Goal: Information Seeking & Learning: Find contact information

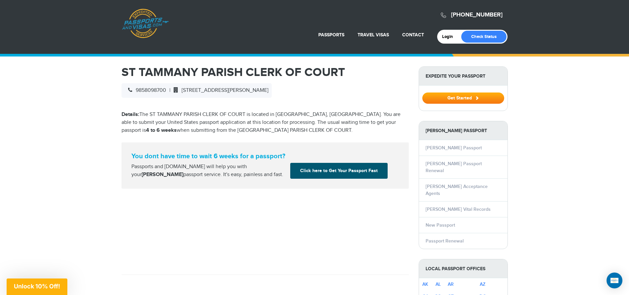
click at [317, 174] on link "Click here to Get Your Passport Fast" at bounding box center [338, 171] width 97 height 16
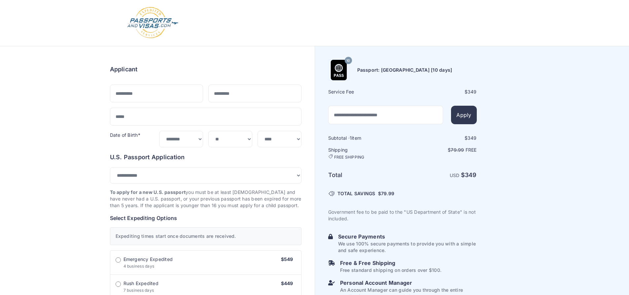
select select "***"
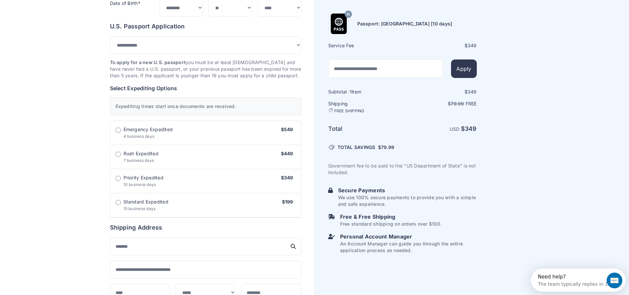
scroll to position [132, 0]
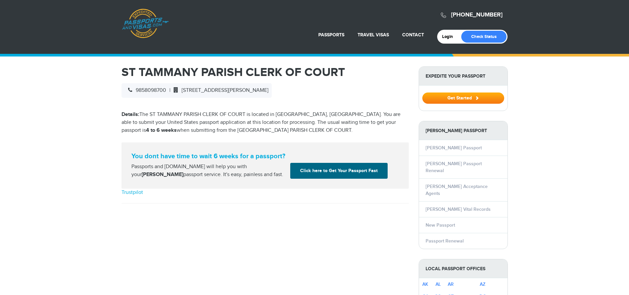
select select "**********"
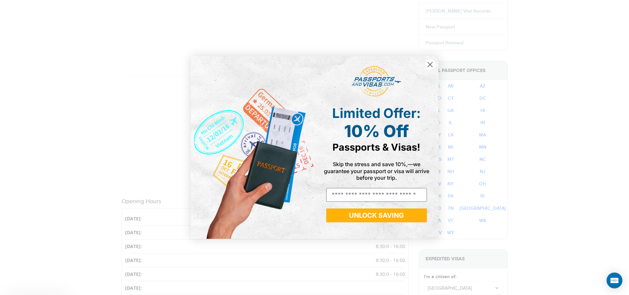
scroll to position [330, 0]
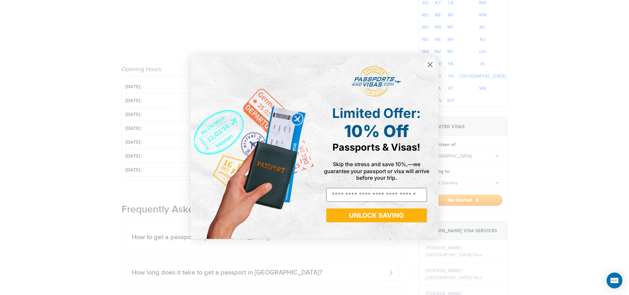
click at [427, 64] on circle "Close dialog" at bounding box center [429, 64] width 11 height 11
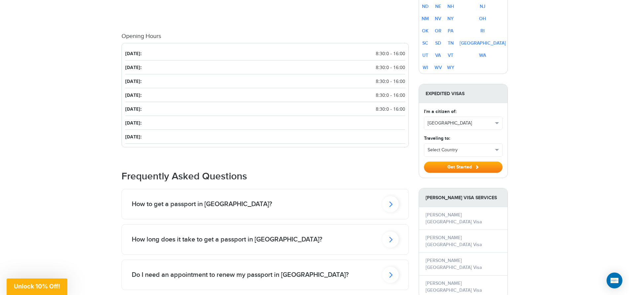
scroll to position [396, 0]
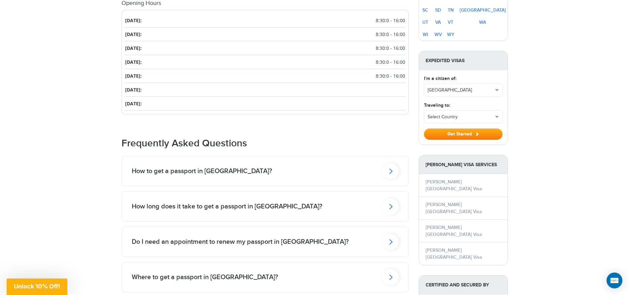
click at [395, 176] on icon at bounding box center [390, 171] width 17 height 16
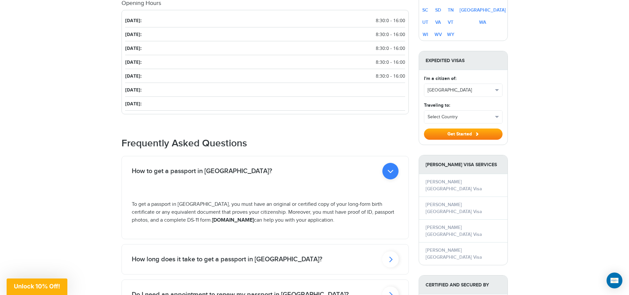
scroll to position [429, 0]
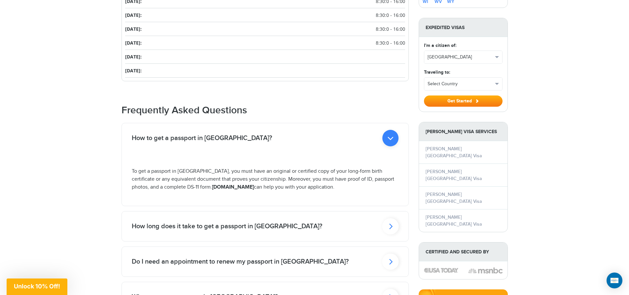
click at [388, 146] on icon at bounding box center [390, 138] width 16 height 17
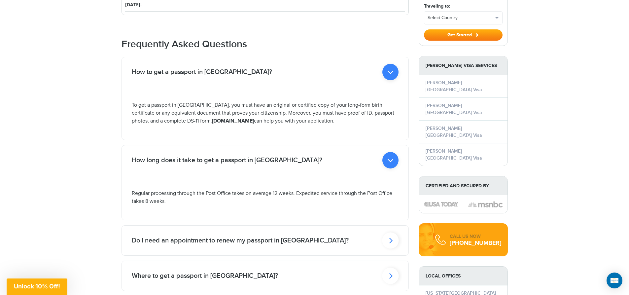
scroll to position [528, 0]
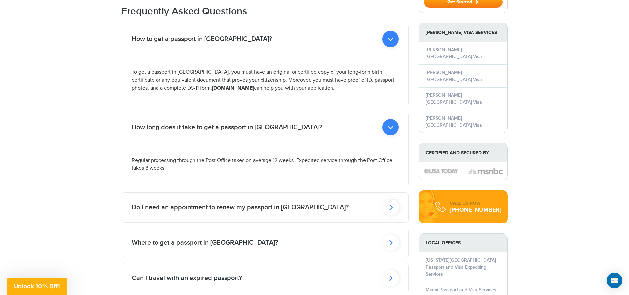
click at [389, 47] on icon at bounding box center [390, 39] width 16 height 17
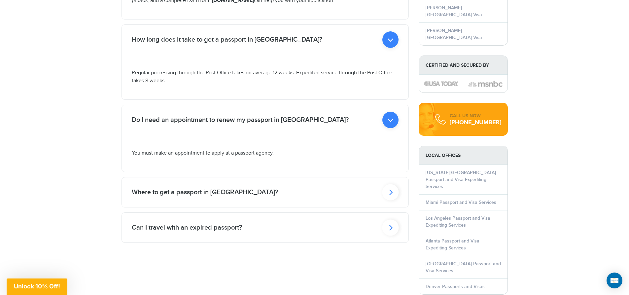
scroll to position [628, 0]
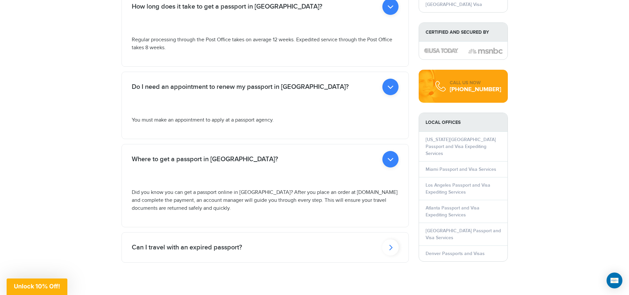
scroll to position [661, 0]
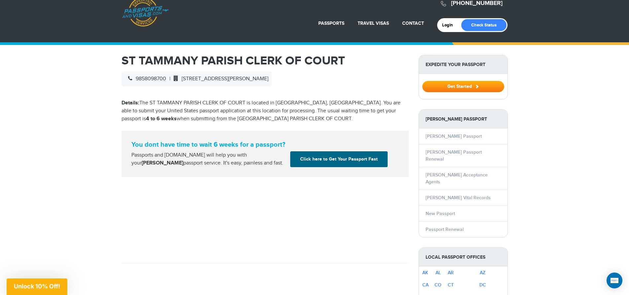
scroll to position [0, 0]
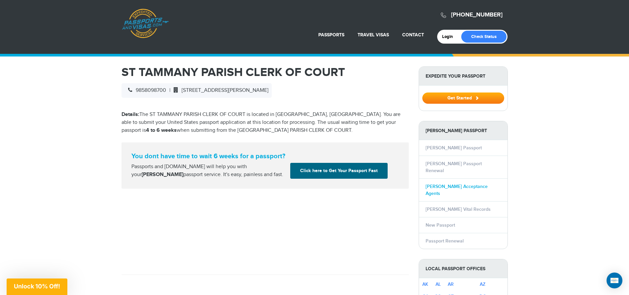
click at [447, 184] on link "Covington Acceptance Agents" at bounding box center [457, 190] width 62 height 13
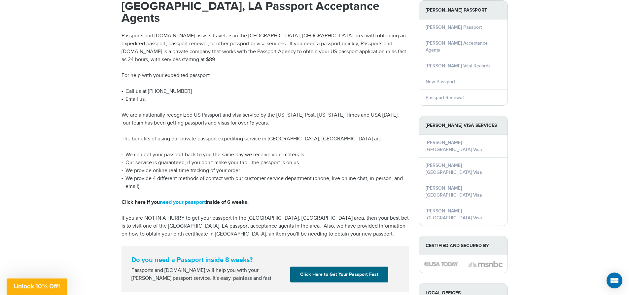
scroll to position [33, 0]
